Goal: Register for event/course

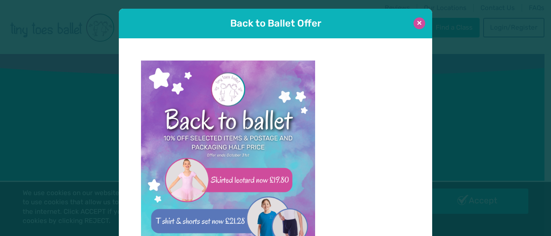
click at [415, 24] on button at bounding box center [420, 23] width 12 height 12
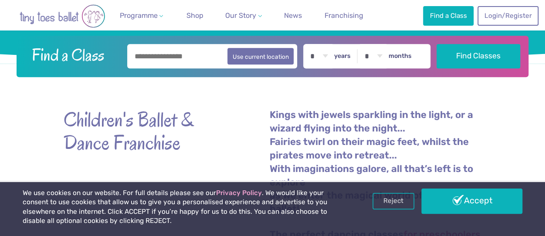
scroll to position [218, 0]
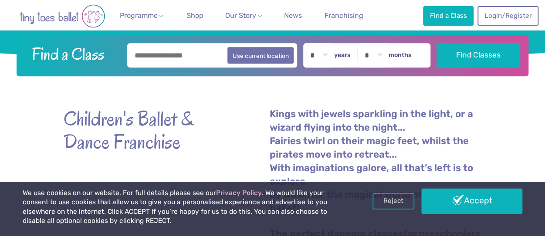
click at [214, 54] on input "text" at bounding box center [212, 55] width 170 height 24
type input "********"
click at [331, 54] on select "* * * * * * * * * * ** ** **" at bounding box center [318, 55] width 27 height 24
select select "*"
click at [310, 43] on select "* * * * * * * * * * ** ** **" at bounding box center [318, 55] width 27 height 24
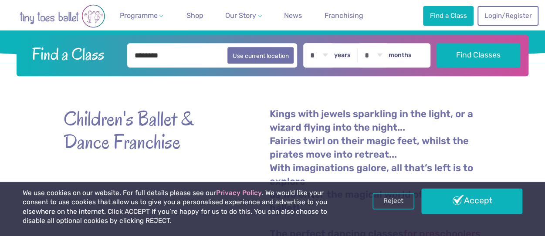
click at [383, 55] on select "* * * * * * * * * * ** **" at bounding box center [373, 55] width 27 height 24
select select "*"
click at [365, 43] on select "* * * * * * * * * * ** **" at bounding box center [373, 55] width 27 height 24
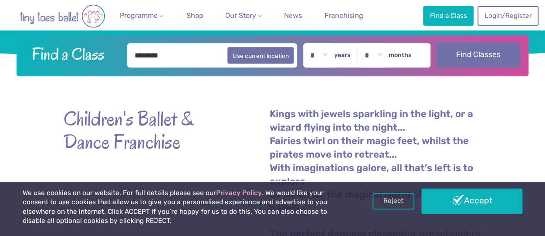
click at [468, 61] on button "Find Classes" at bounding box center [478, 55] width 84 height 24
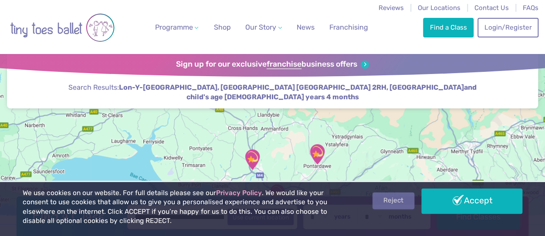
click at [393, 197] on link "Reject" at bounding box center [393, 200] width 42 height 17
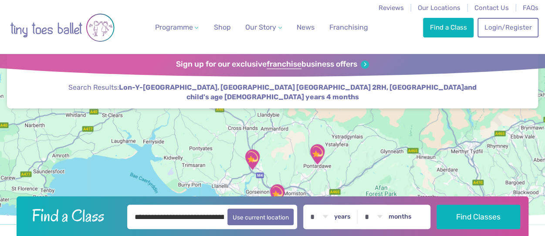
click at [252, 159] on img "Canolfan Gwili Centre: Hendy Community…" at bounding box center [252, 159] width 22 height 22
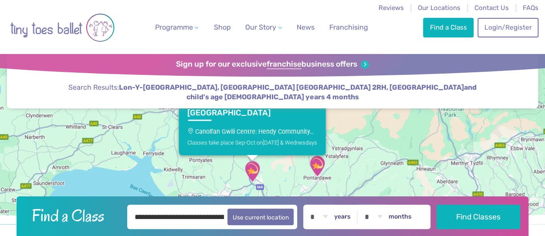
click at [255, 130] on p "Canolfan Gwili Centre: Hendy Community…" at bounding box center [252, 131] width 130 height 7
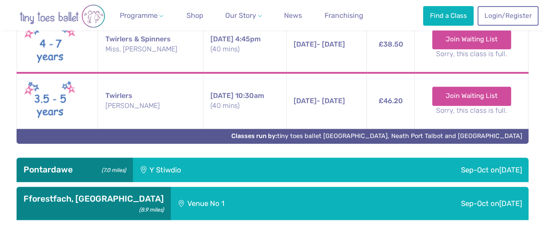
scroll to position [445, 0]
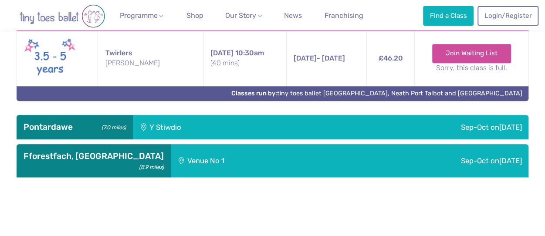
click at [290, 115] on div "Y Stiwdio" at bounding box center [217, 127] width 168 height 24
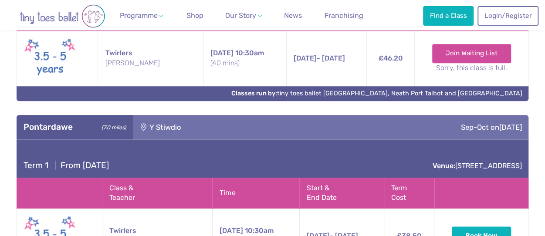
scroll to position [532, 0]
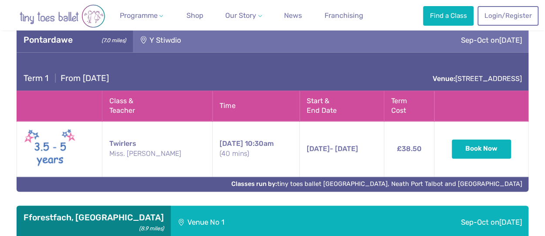
drag, startPoint x: 522, startPoint y: 66, endPoint x: 441, endPoint y: 74, distance: 81.4
click at [441, 74] on div "Term 1 | From Sunday 7th September Venue: Y Stiwdio, Church Street, Pontardawe,…" at bounding box center [273, 71] width 512 height 38
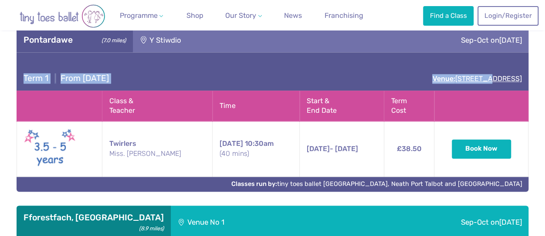
drag, startPoint x: 527, startPoint y: 64, endPoint x: 393, endPoint y: 67, distance: 133.2
click at [393, 67] on div "Term 1 | From Sunday 7th September Venue: Y Stiwdio, Church Street, Pontardawe,…" at bounding box center [273, 71] width 512 height 38
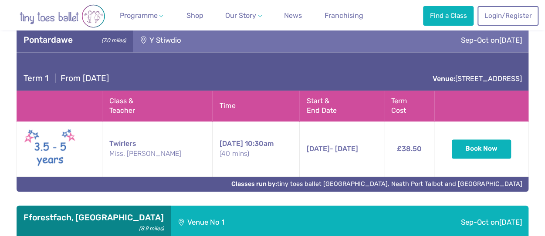
click at [344, 52] on div "Term 1 | From Sunday 7th September Venue: Y Stiwdio, Church Street, Pontardawe,…" at bounding box center [273, 71] width 512 height 38
click at [432, 74] on link "Venue: Y Stiwdio, Church Street, Pontardawe, SA8 4JB" at bounding box center [476, 78] width 89 height 8
drag, startPoint x: 524, startPoint y: 68, endPoint x: 520, endPoint y: 66, distance: 4.5
click at [520, 66] on div "Term 1 | From Sunday 7th September Venue: Y Stiwdio, Church Street, Pontardawe,…" at bounding box center [273, 71] width 512 height 38
copy div "Term 1 | From Sunday 7th September Venue: Y Stiwdio, Church Street, Pontardawe,…"
